Goal: Book appointment/travel/reservation

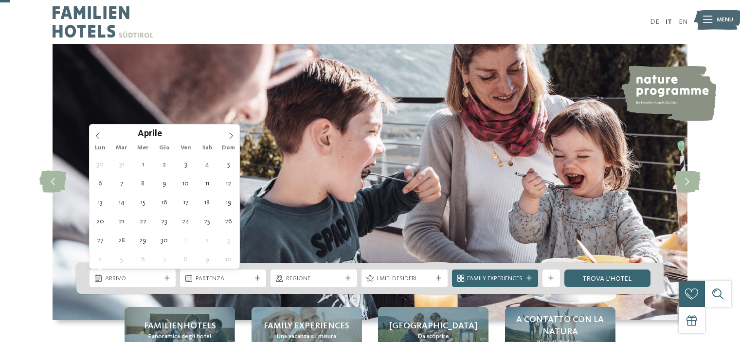
click at [231, 132] on icon at bounding box center [231, 135] width 3 height 6
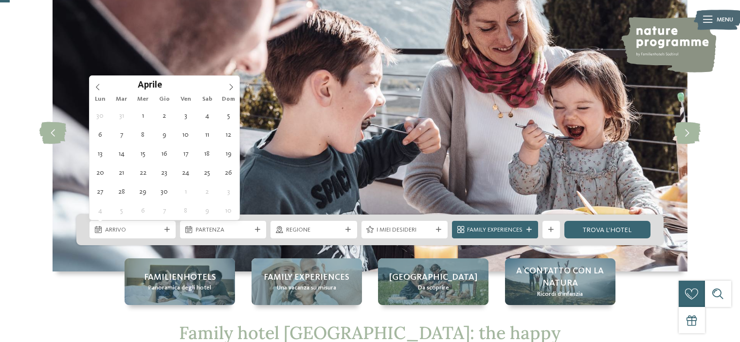
scroll to position [49, 0]
click at [231, 89] on icon at bounding box center [231, 87] width 3 height 6
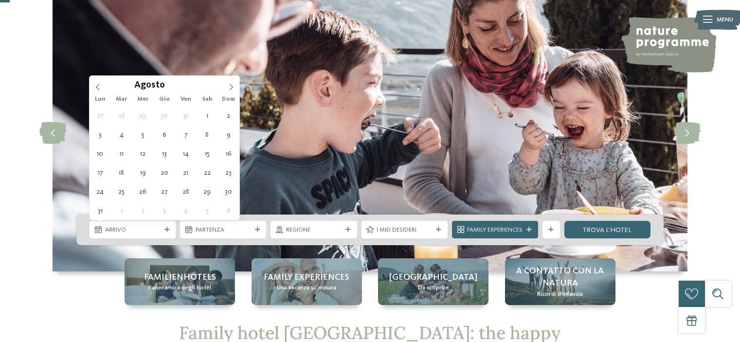
click at [231, 89] on icon at bounding box center [231, 87] width 3 height 6
type div "[DATE]"
type input "****"
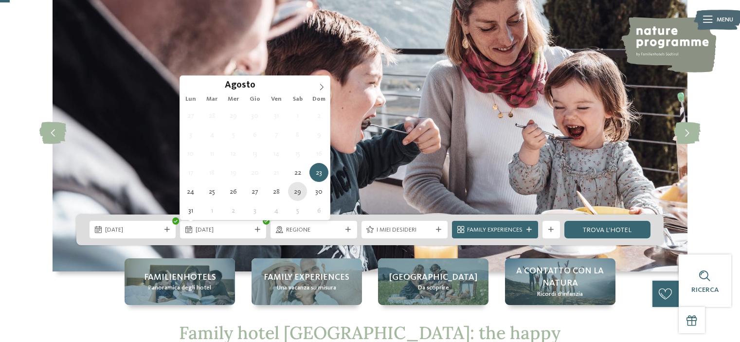
type div "[DATE]"
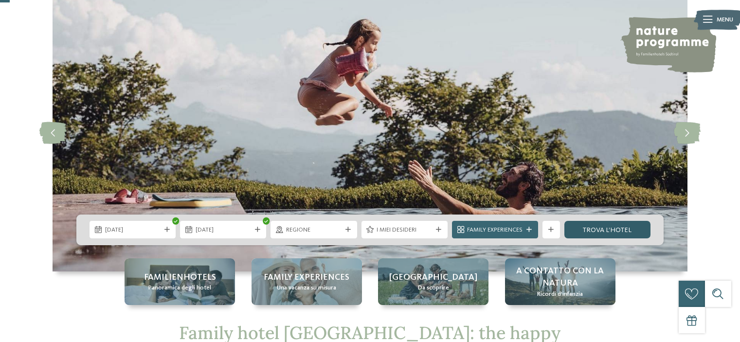
click at [612, 230] on link "trova l’hotel" at bounding box center [607, 230] width 86 height 18
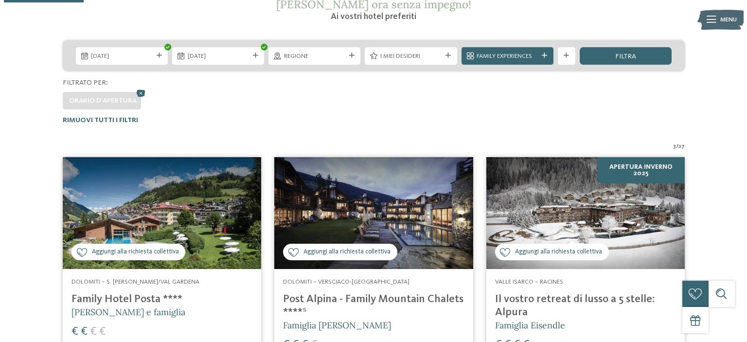
scroll to position [88, 0]
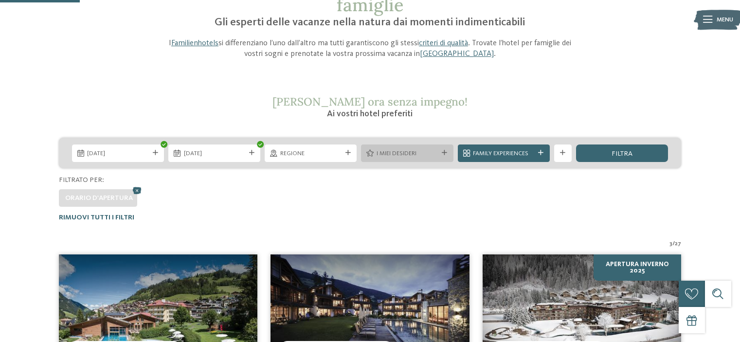
click at [398, 154] on span "I miei desideri" at bounding box center [407, 153] width 61 height 9
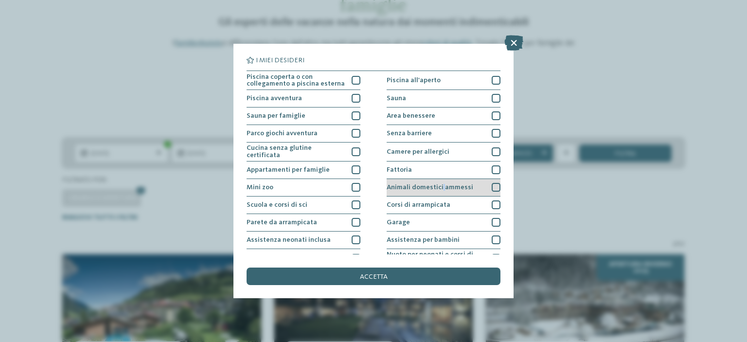
click at [439, 188] on span "Animali domestici ammessi" at bounding box center [430, 187] width 87 height 7
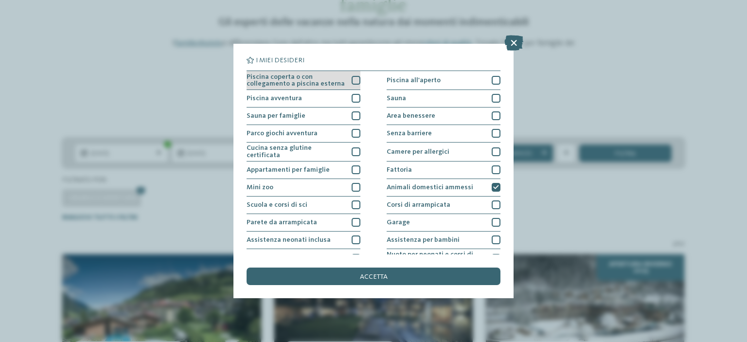
click at [316, 82] on span "Piscina coperta o con collegamento a piscina esterna" at bounding box center [296, 80] width 99 height 14
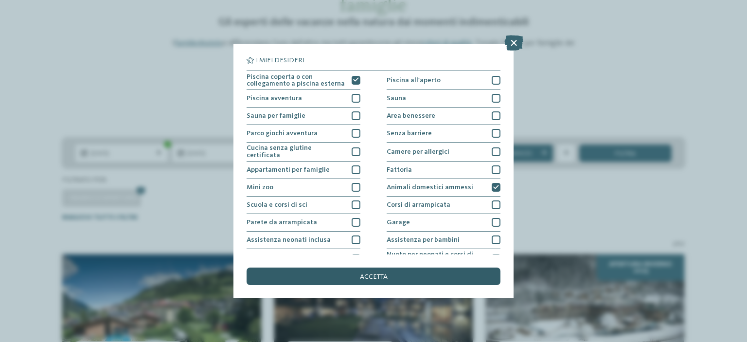
click at [365, 268] on div "accetta" at bounding box center [374, 277] width 254 height 18
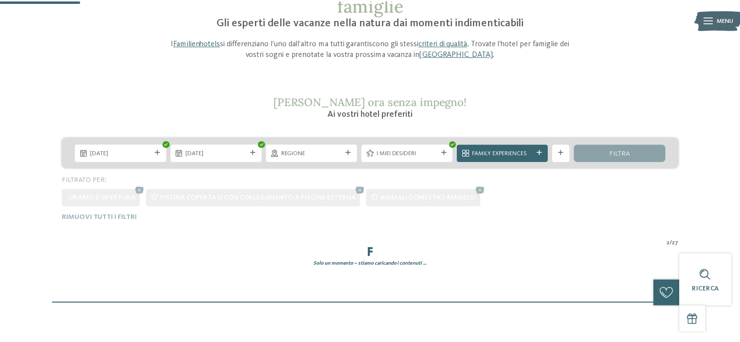
scroll to position [114, 0]
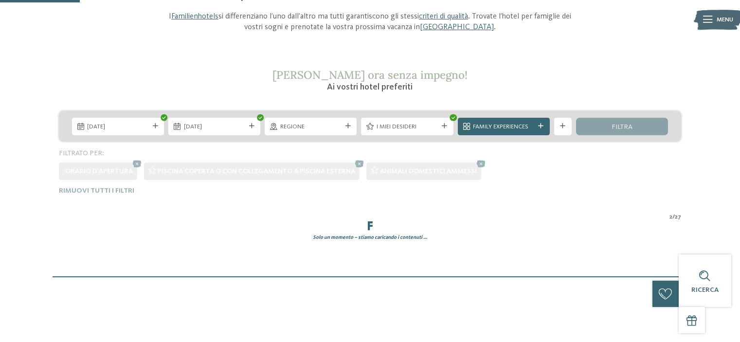
click at [0, 0] on img at bounding box center [0, 0] width 0 height 0
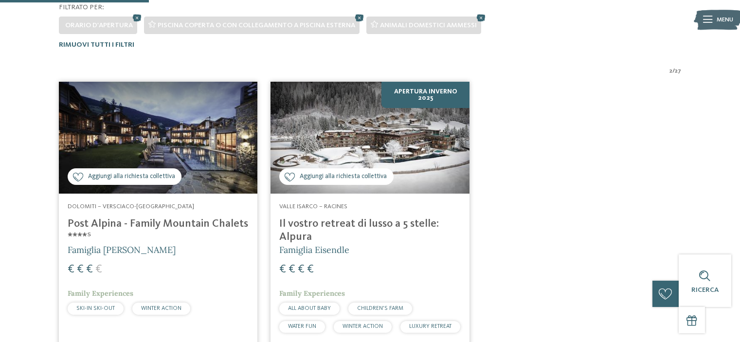
scroll to position [163, 0]
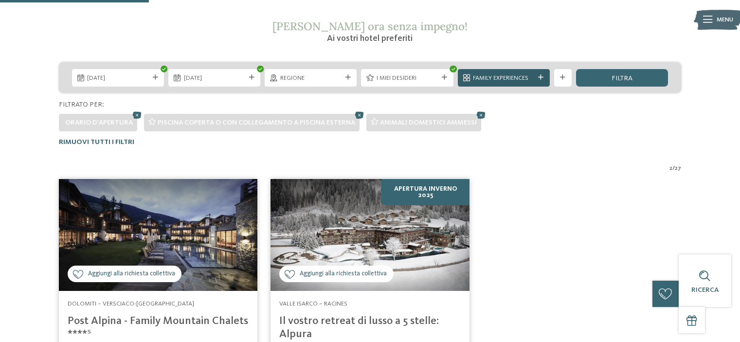
click at [495, 74] on span "Family Experiences" at bounding box center [503, 78] width 61 height 9
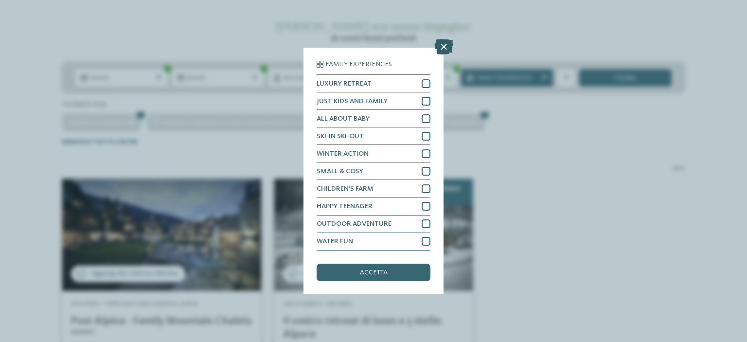
click at [443, 47] on icon at bounding box center [444, 47] width 19 height 16
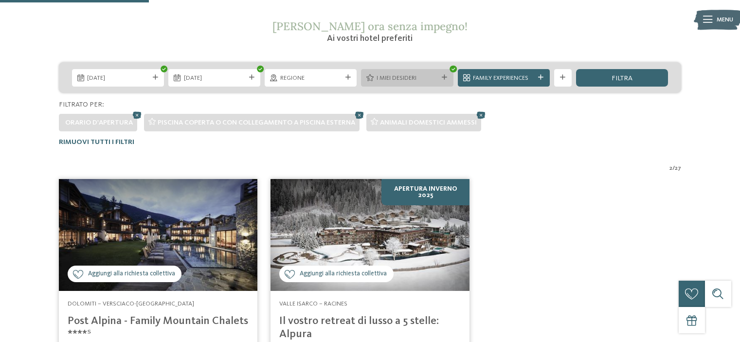
click at [418, 80] on span "I miei desideri" at bounding box center [407, 78] width 61 height 9
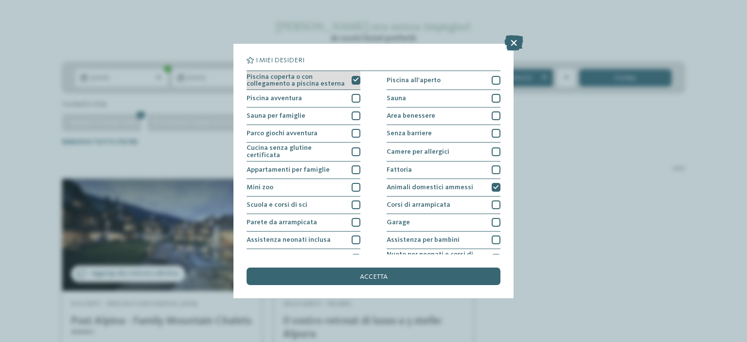
click at [352, 76] on div at bounding box center [356, 80] width 9 height 9
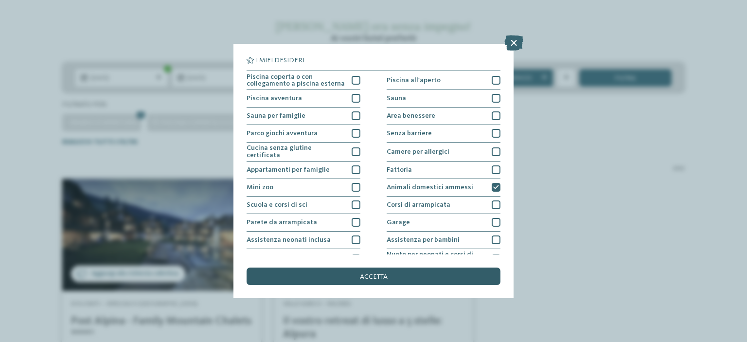
click at [418, 279] on div "accetta" at bounding box center [374, 277] width 254 height 18
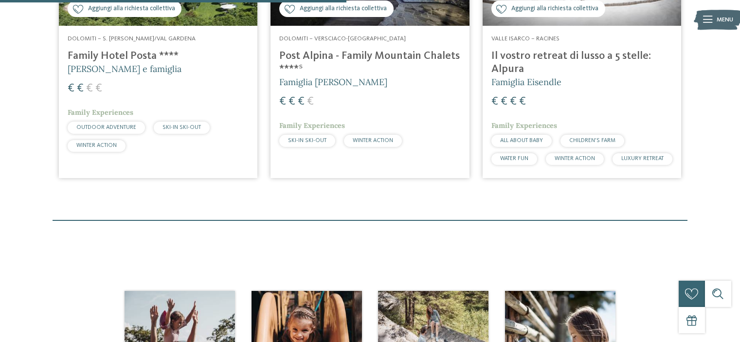
scroll to position [331, 0]
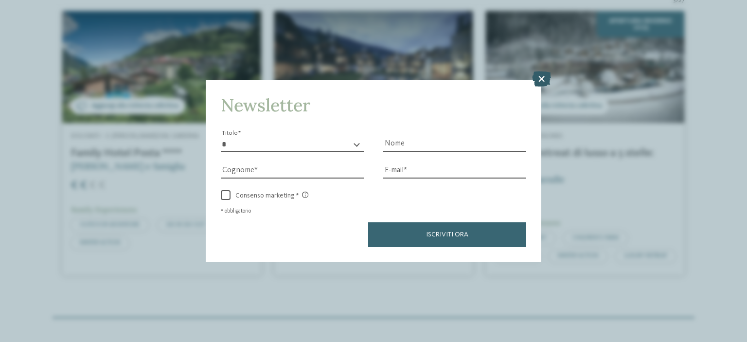
click at [547, 78] on icon at bounding box center [541, 79] width 19 height 16
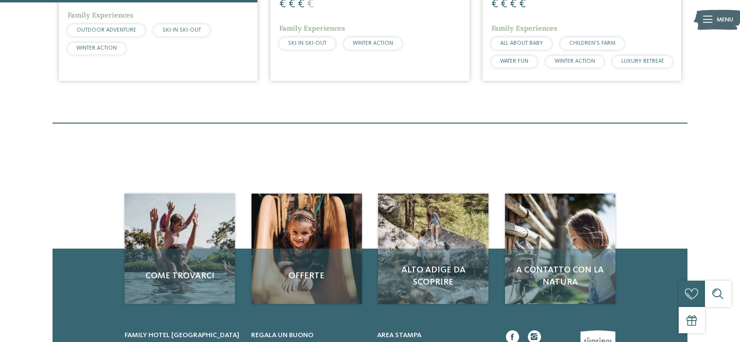
scroll to position [282, 0]
